Goal: Information Seeking & Learning: Understand process/instructions

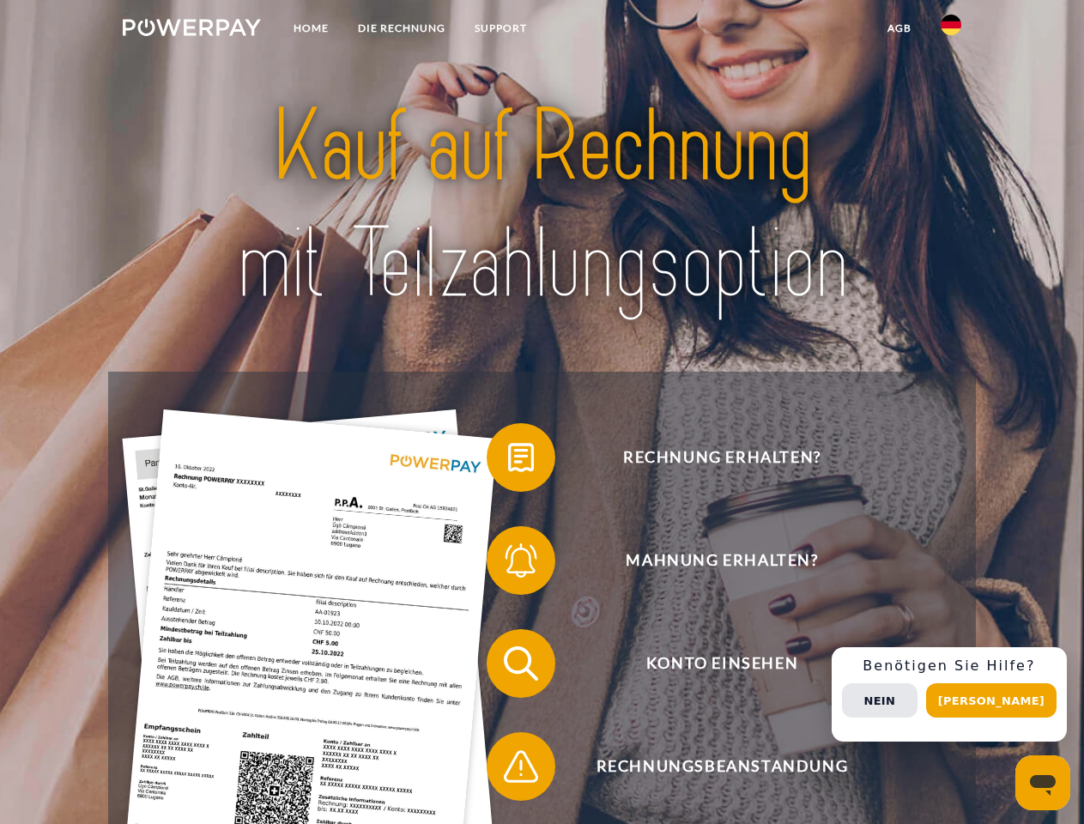
click at [191, 30] on img at bounding box center [192, 27] width 138 height 17
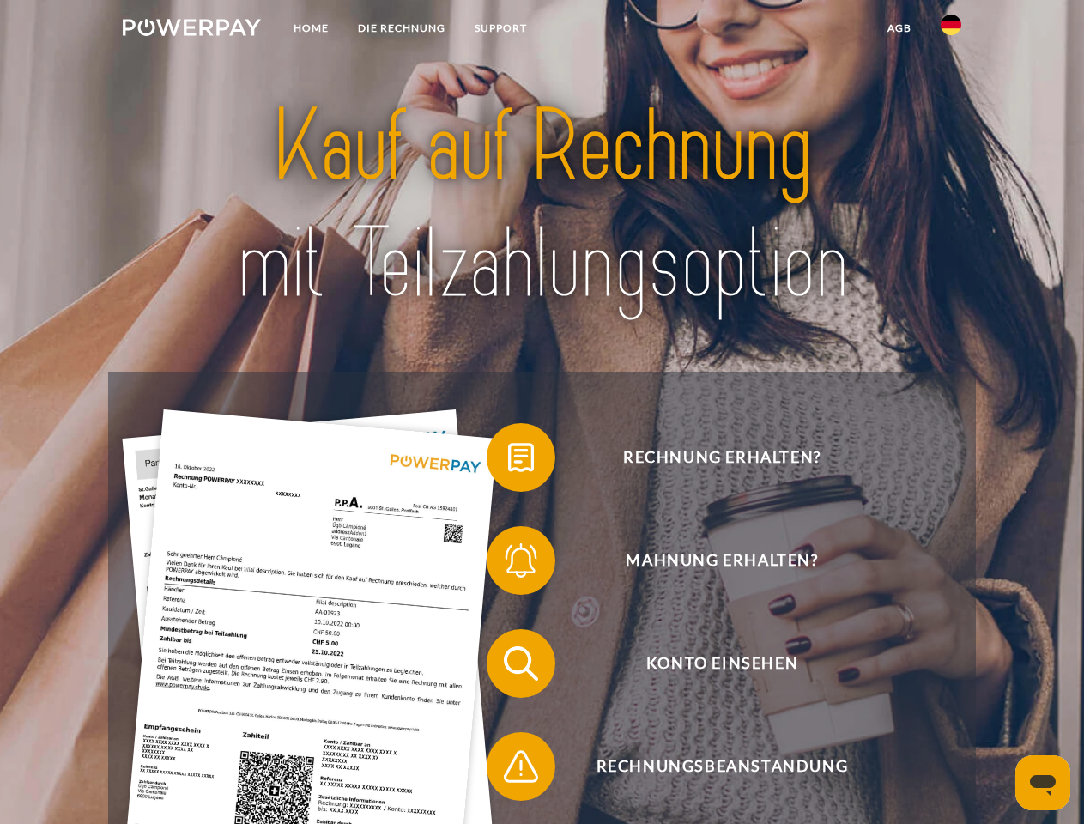
click at [951, 30] on img at bounding box center [950, 25] width 21 height 21
click at [898, 28] on link "agb" at bounding box center [899, 28] width 53 height 31
click at [508, 461] on span at bounding box center [495, 457] width 86 height 86
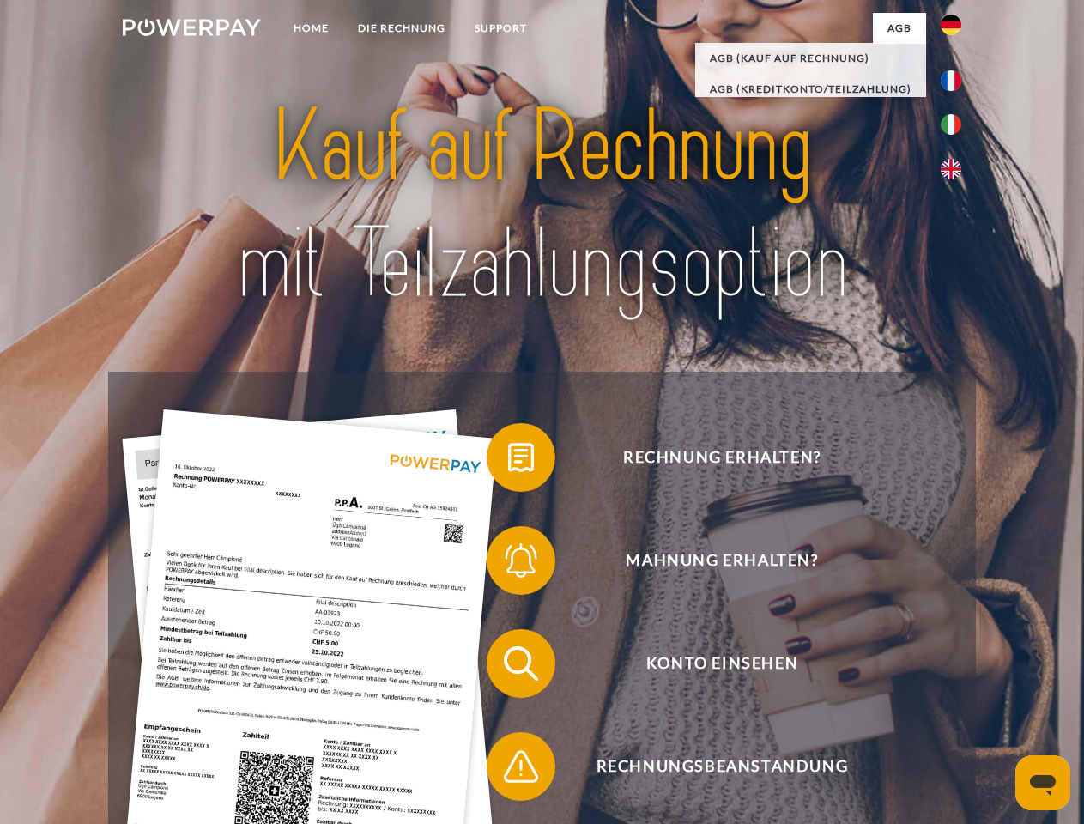
click at [508, 564] on span at bounding box center [495, 560] width 86 height 86
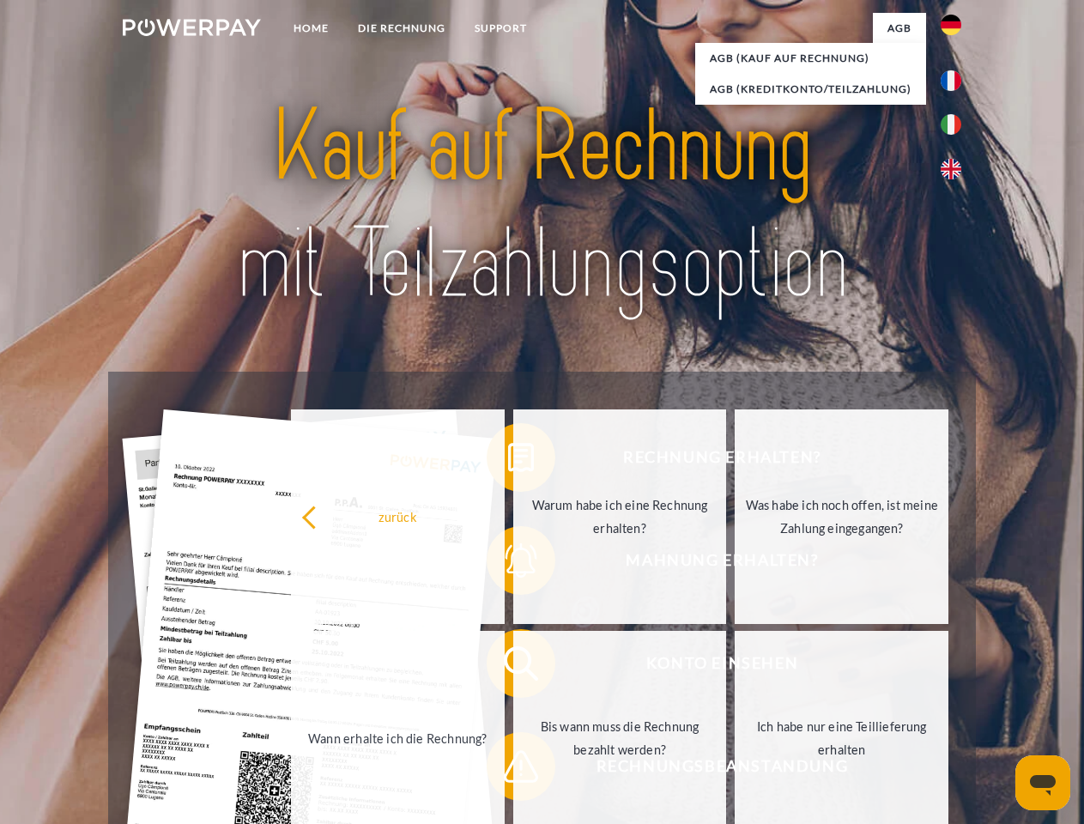
click at [513, 667] on link "Bis wann muss die Rechnung bezahlt werden?" at bounding box center [620, 738] width 214 height 214
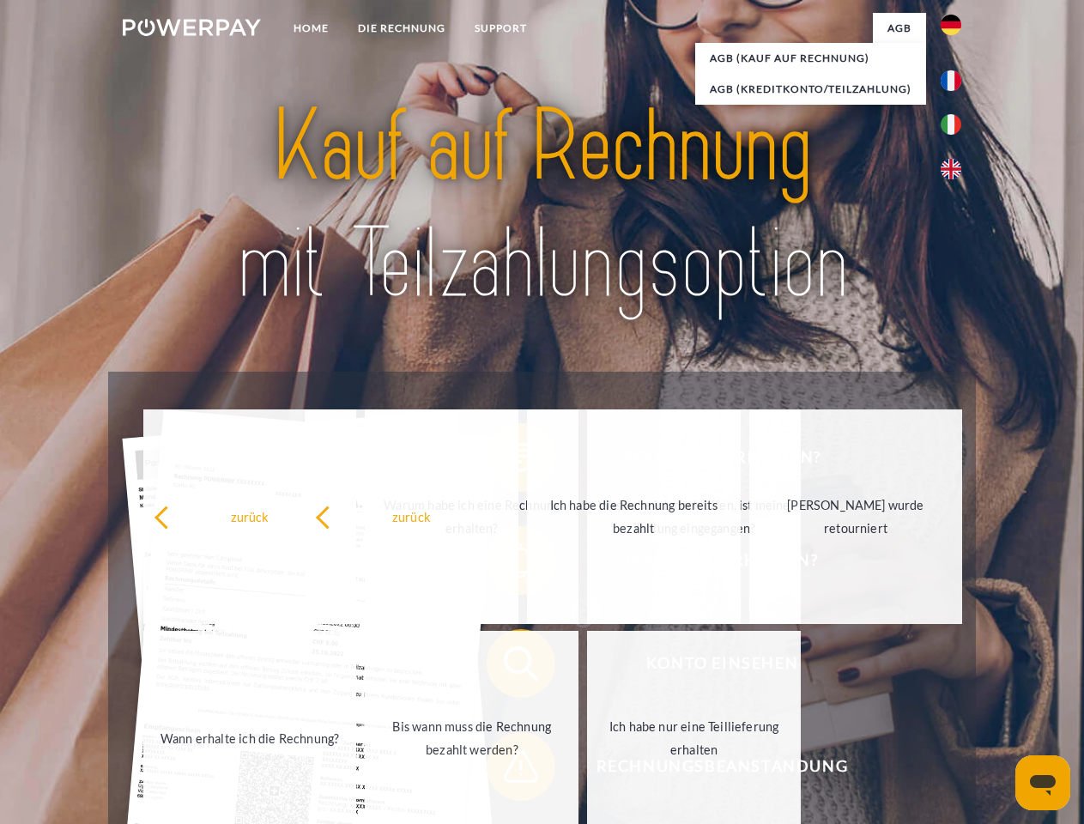
click at [508, 770] on span at bounding box center [495, 766] width 86 height 86
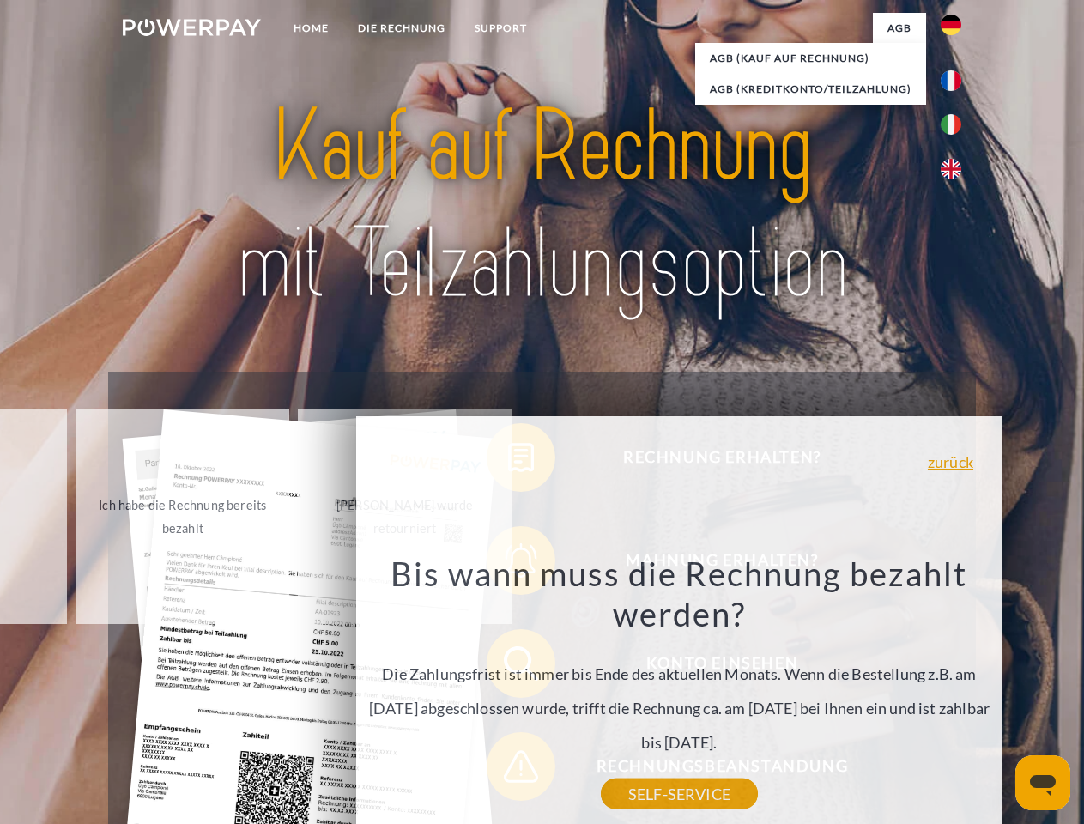
click at [955, 694] on div "Rechnung erhalten? Mahnung erhalten? Konto einsehen" at bounding box center [541, 714] width 867 height 686
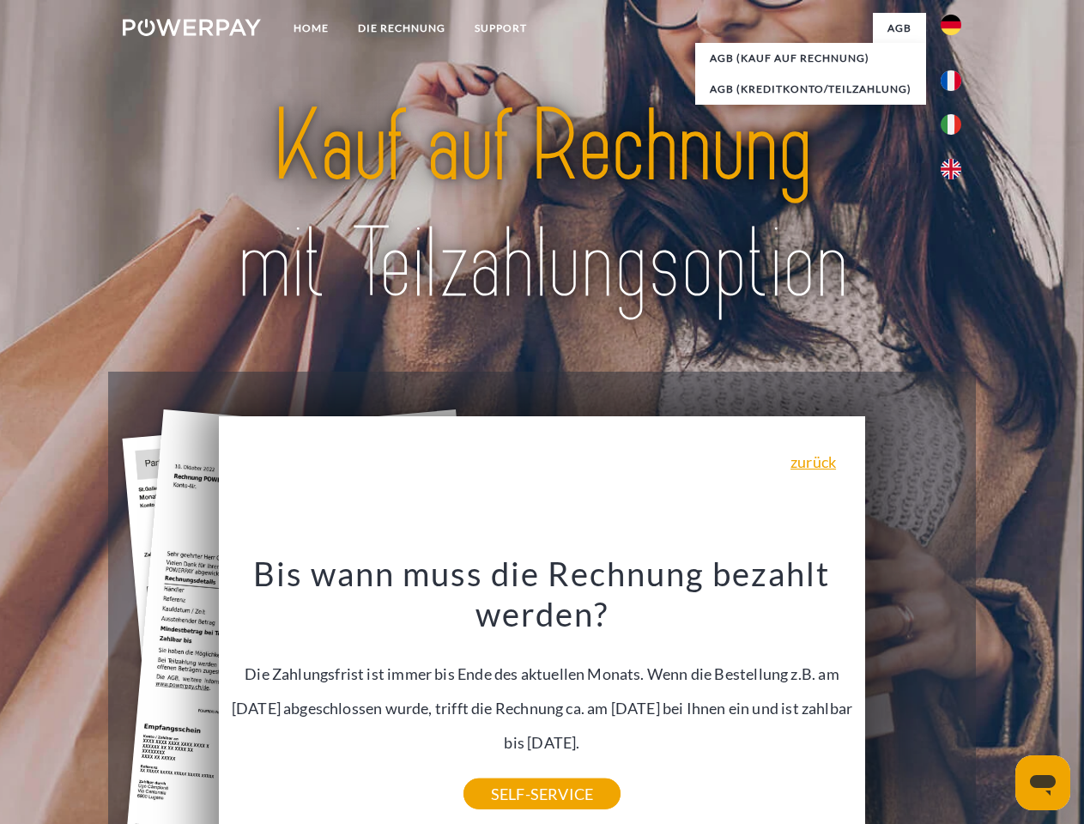
click at [913, 698] on span "Konto einsehen" at bounding box center [721, 663] width 420 height 69
click at [997, 700] on header "Home DIE RECHNUNG SUPPORT" at bounding box center [542, 592] width 1084 height 1185
